Goal: Task Accomplishment & Management: Manage account settings

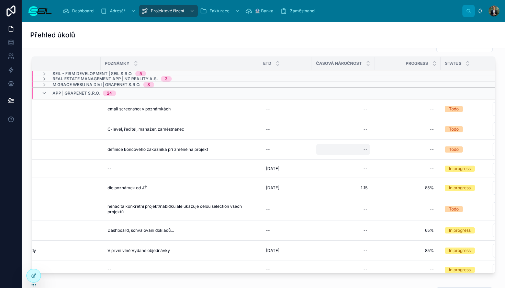
scroll to position [0, 102]
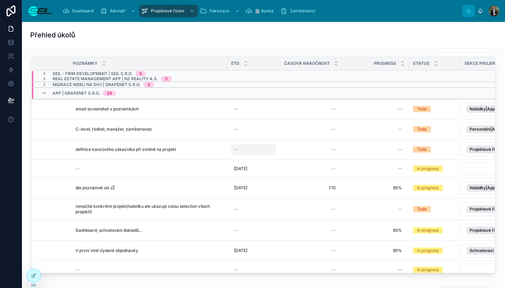
click at [231, 151] on div "--" at bounding box center [253, 149] width 45 height 11
click at [241, 150] on div at bounding box center [277, 159] width 99 height 25
click at [308, 159] on icon "button" at bounding box center [308, 159] width 3 height 3
click at [241, 147] on div "--" at bounding box center [253, 149] width 45 height 11
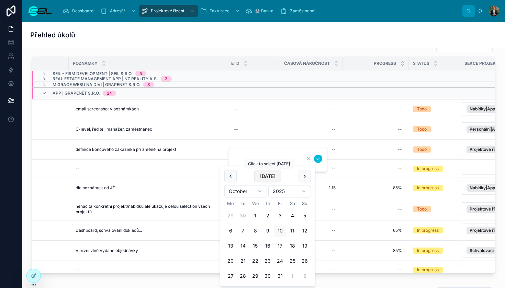
click at [270, 175] on button "[DATE]" at bounding box center [267, 176] width 27 height 12
type input "**********"
click at [320, 162] on button "submit" at bounding box center [318, 159] width 8 height 8
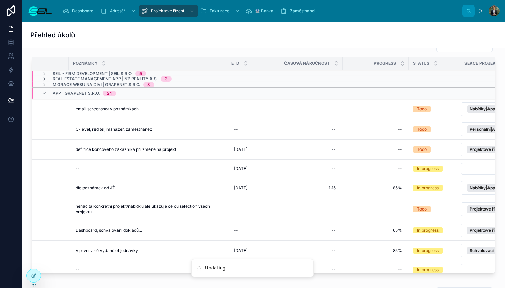
click at [0, 0] on span "Označit úkol jako rozpracovaný" at bounding box center [0, 0] width 0 height 0
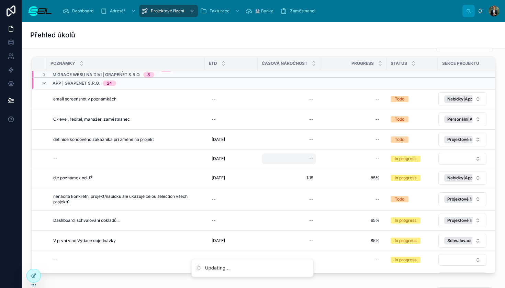
scroll to position [10, 124]
click at [309, 158] on div "--" at bounding box center [289, 158] width 54 height 11
type input "***"
click at [309, 158] on div "--" at bounding box center [289, 158] width 54 height 11
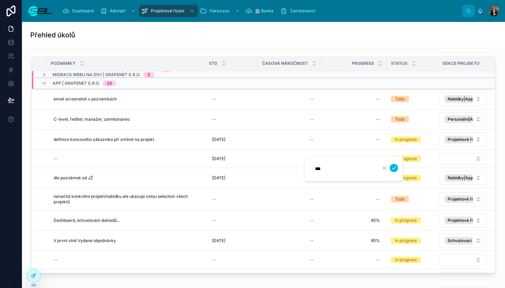
type input "****"
click at [394, 168] on button "submit" at bounding box center [394, 168] width 8 height 8
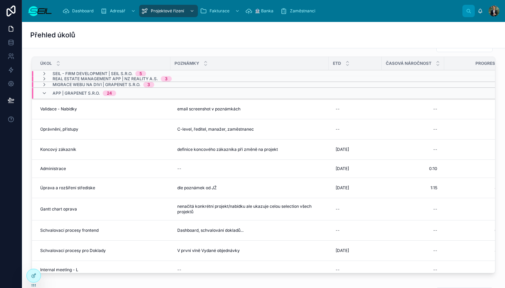
scroll to position [0, 0]
